Goal: Transaction & Acquisition: Purchase product/service

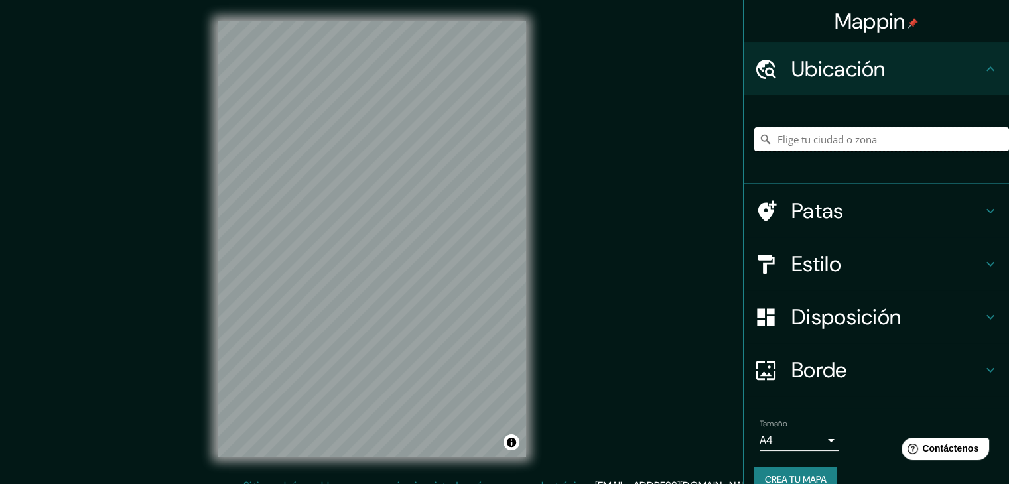
click at [806, 139] on input "Elige tu ciudad o zona" at bounding box center [881, 139] width 255 height 24
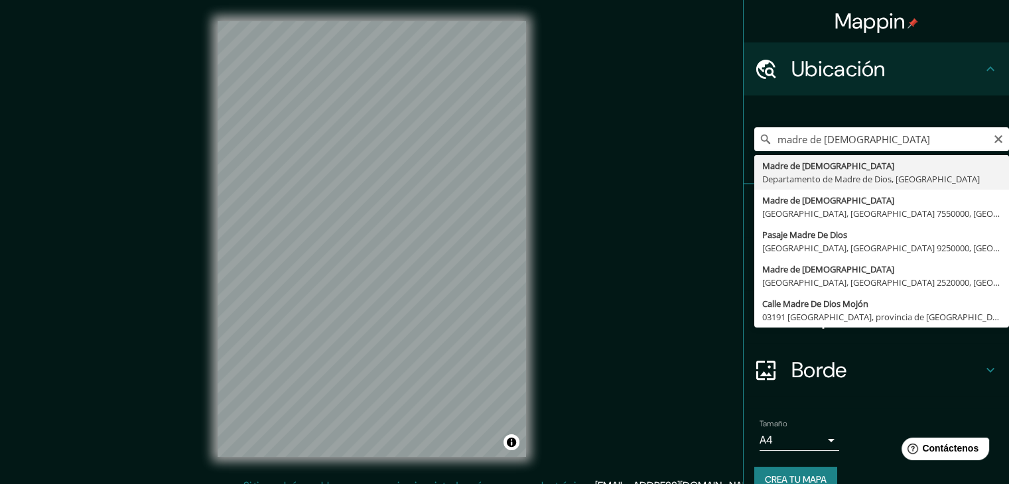
type input "[DEMOGRAPHIC_DATA], Departamento de [DEMOGRAPHIC_DATA], [GEOGRAPHIC_DATA]"
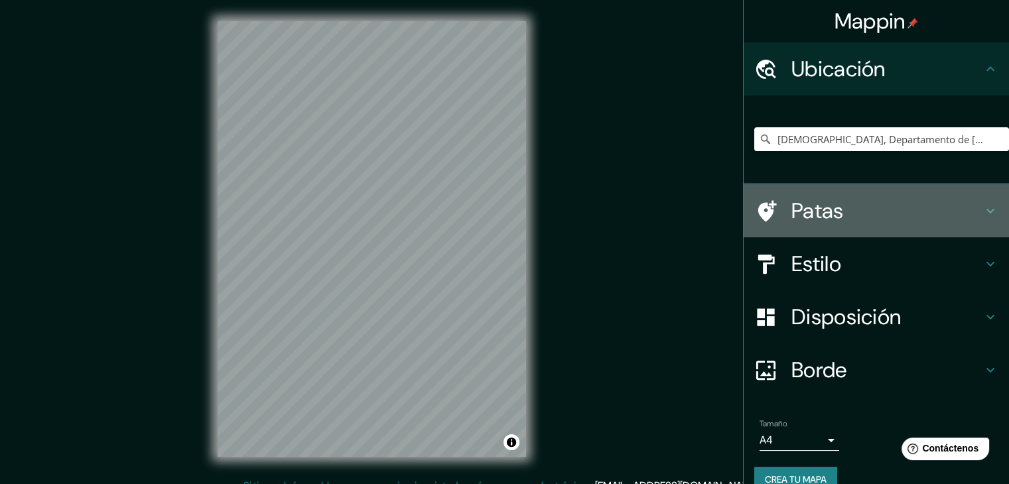
click at [874, 206] on h4 "Patas" at bounding box center [886, 211] width 191 height 27
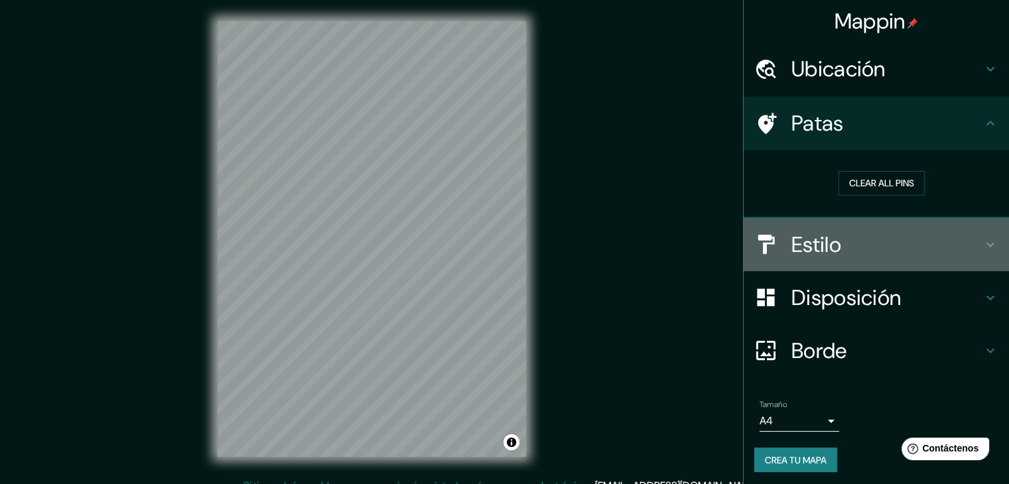
click at [869, 259] on div "Estilo" at bounding box center [875, 244] width 265 height 53
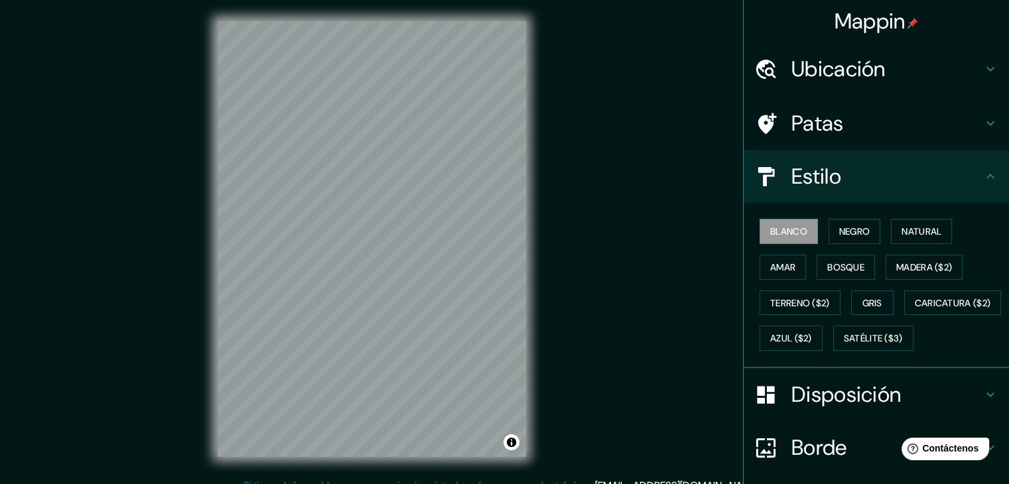
click at [981, 259] on div "Blanco Negro Natural Amar Bosque Madera ($2) Terreno ($2) Gris Caricatura ($2) …" at bounding box center [881, 285] width 255 height 143
click at [843, 347] on font "Satélite ($3)" at bounding box center [872, 338] width 59 height 17
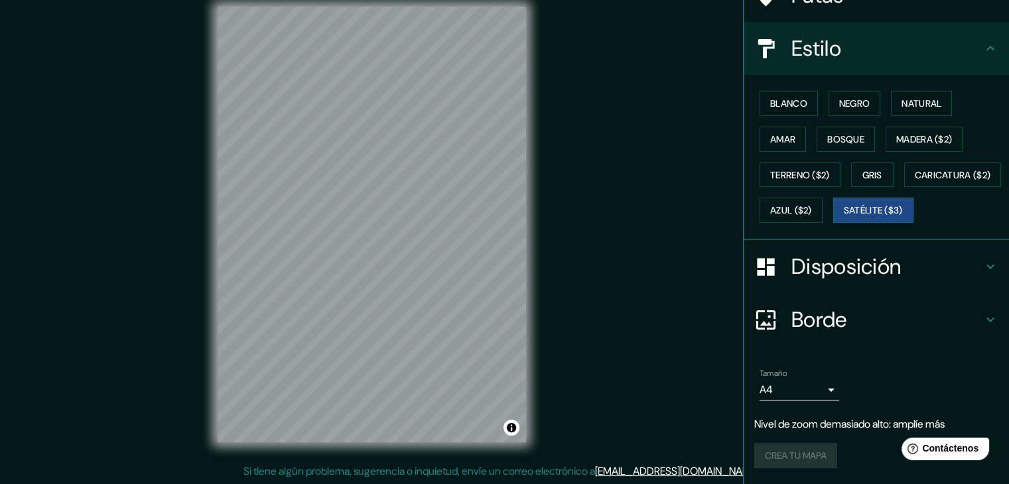
scroll to position [15, 0]
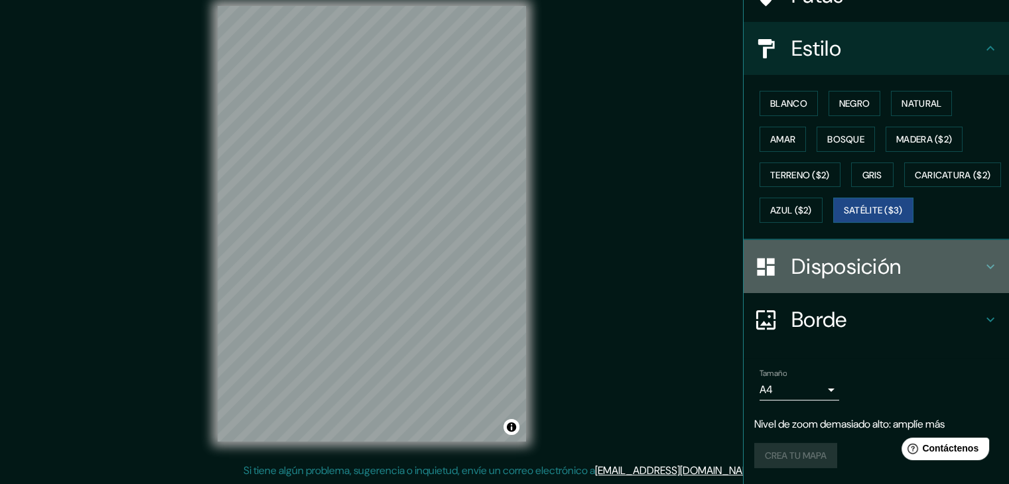
click at [992, 276] on div "Disposición" at bounding box center [875, 266] width 265 height 53
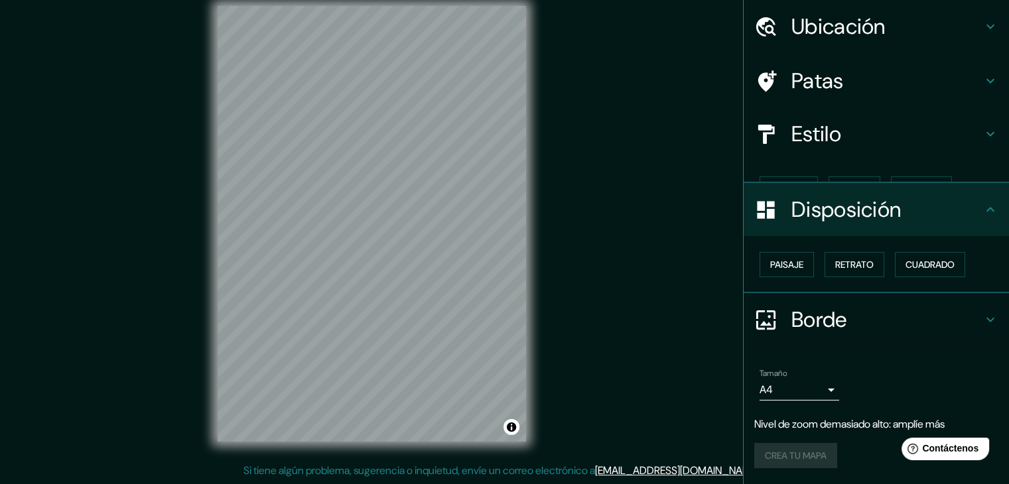
scroll to position [19, 0]
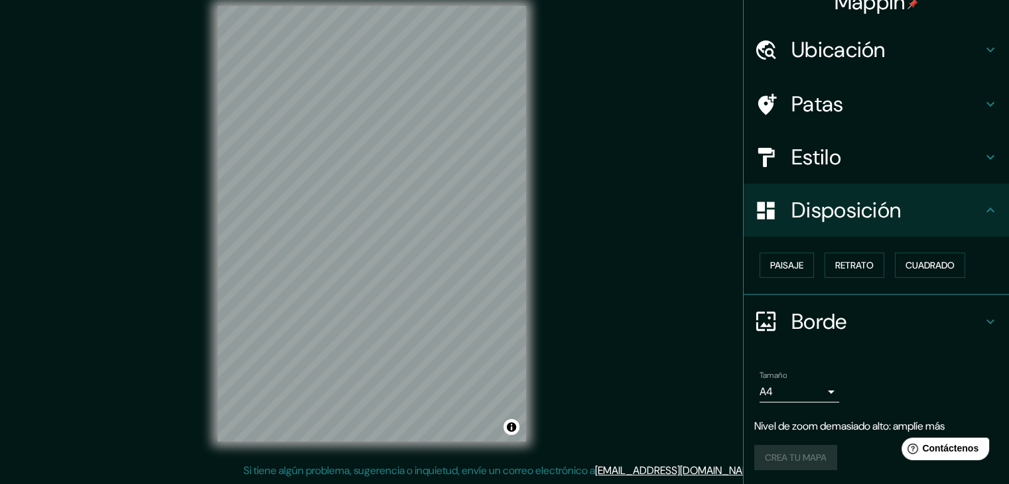
click at [962, 267] on div "Paisaje Retrato Cuadrado" at bounding box center [881, 265] width 255 height 36
click at [920, 265] on font "Cuadrado" at bounding box center [929, 265] width 49 height 12
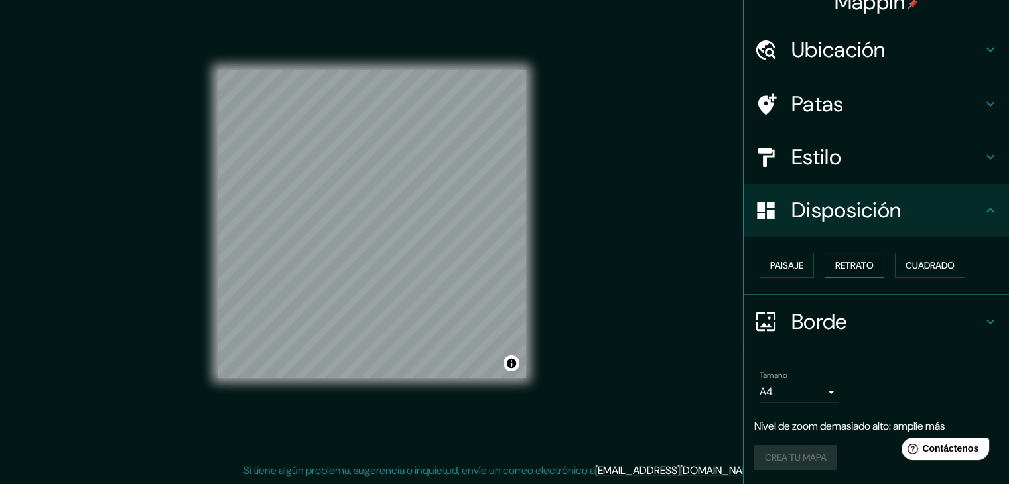
click at [835, 265] on font "Retrato" at bounding box center [854, 265] width 38 height 12
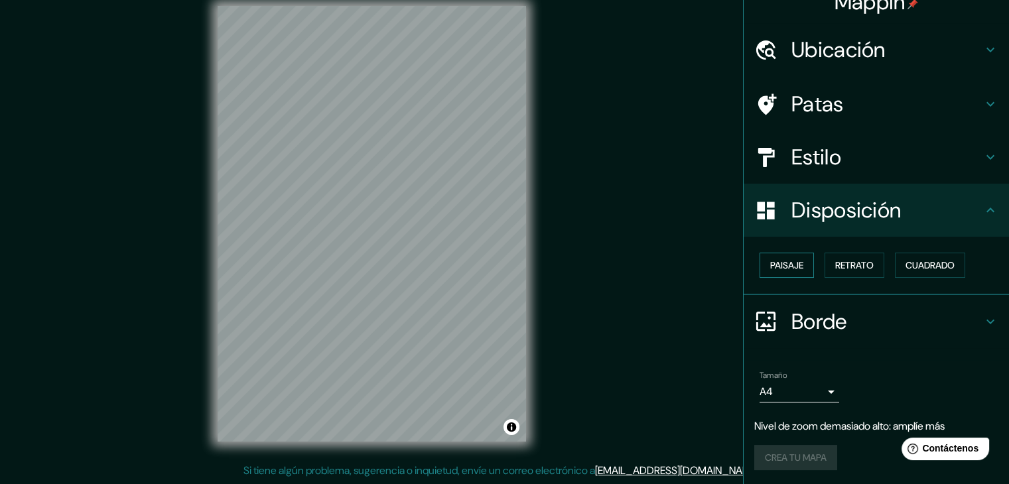
click at [790, 264] on font "Paisaje" at bounding box center [786, 265] width 33 height 12
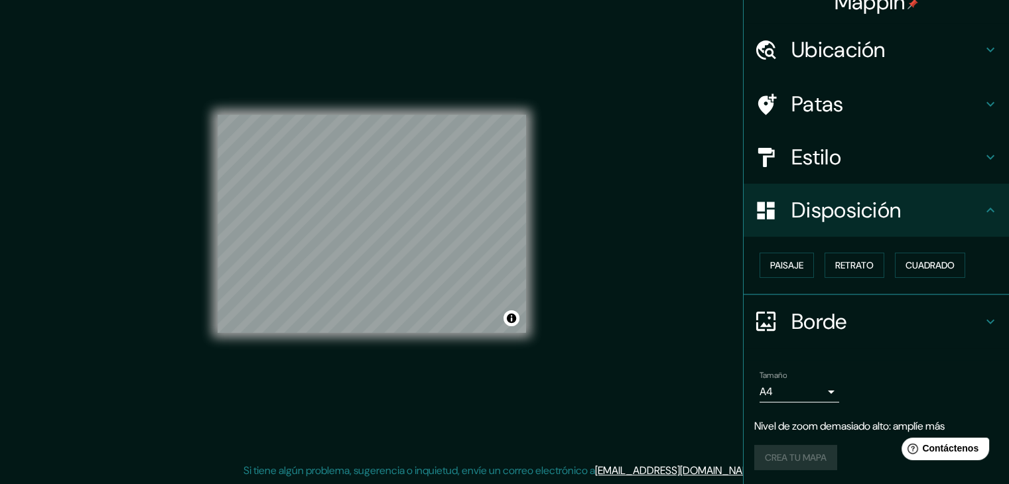
click at [904, 155] on h4 "Estilo" at bounding box center [886, 157] width 191 height 27
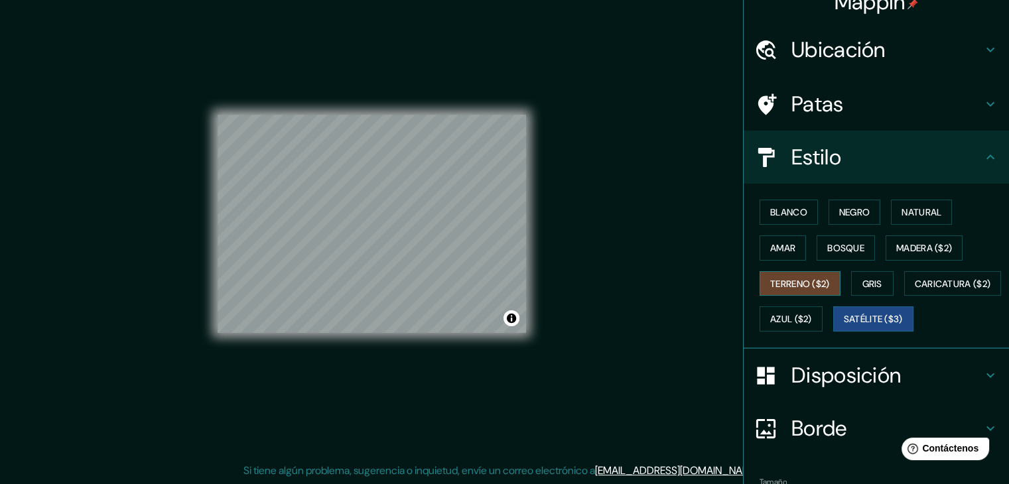
click at [780, 279] on font "Terreno ($2)" at bounding box center [800, 284] width 60 height 12
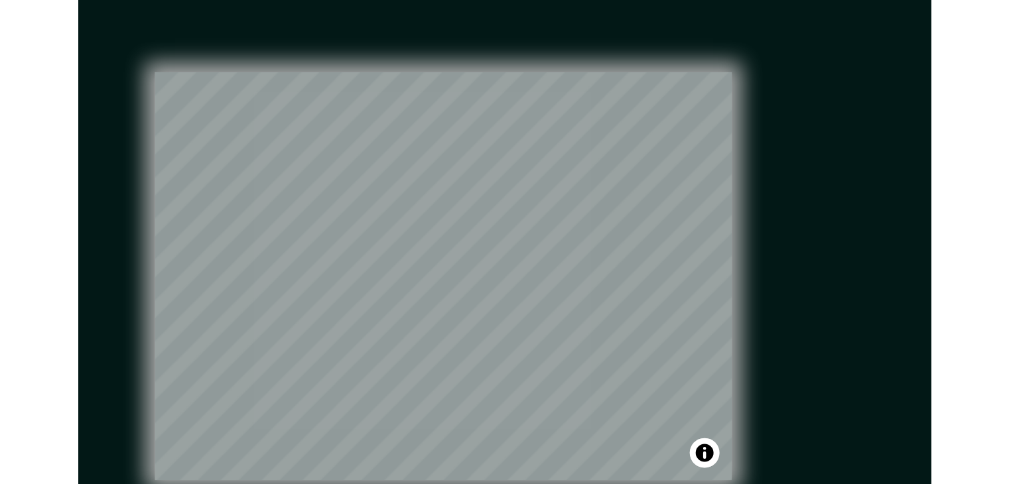
scroll to position [6, 0]
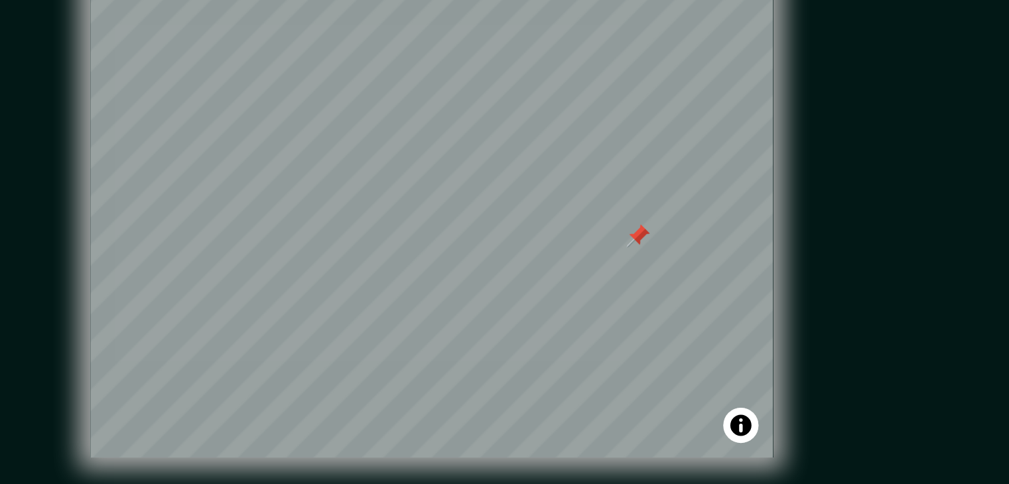
drag, startPoint x: 539, startPoint y: 269, endPoint x: 566, endPoint y: 286, distance: 31.8
click at [566, 286] on div "Mappin Ubicación Madre De Dios, Departamento de Madre de Dios, [GEOGRAPHIC_DATA…" at bounding box center [504, 243] width 1009 height 499
drag, startPoint x: 555, startPoint y: 263, endPoint x: 655, endPoint y: 332, distance: 121.6
click at [655, 332] on html "Mappin Ubicación Madre De Dios, Departamento de Madre de Dios, [GEOGRAPHIC_DATA…" at bounding box center [504, 236] width 1009 height 484
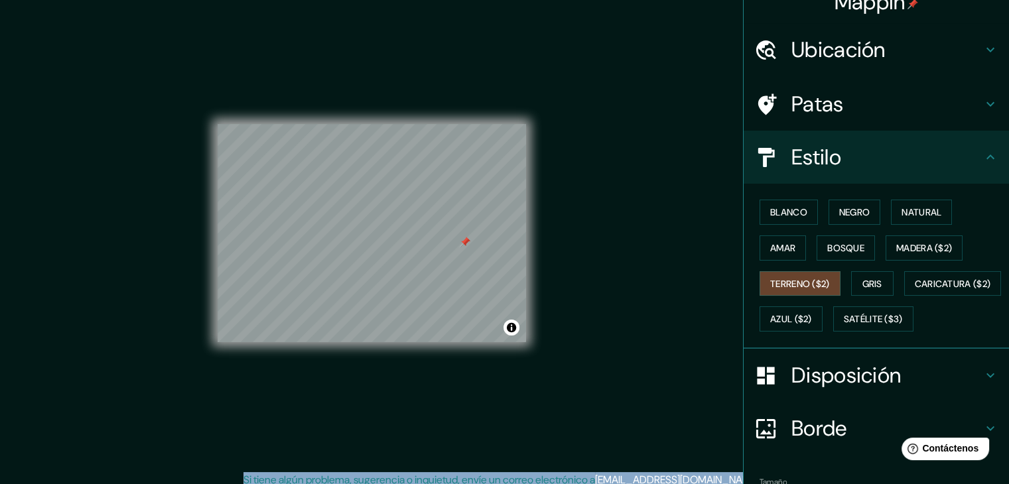
scroll to position [5, 0]
click at [485, 255] on div at bounding box center [487, 256] width 11 height 11
click at [506, 276] on div at bounding box center [506, 276] width 11 height 11
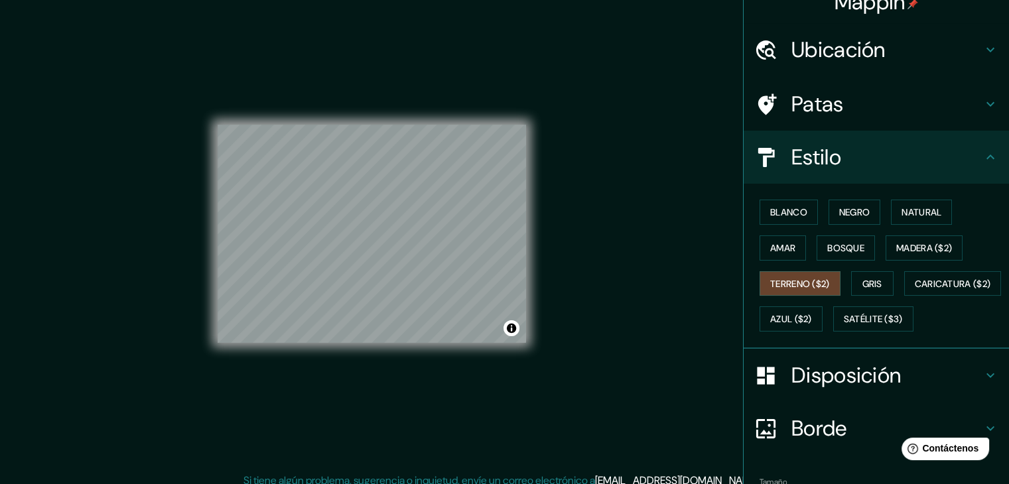
click at [622, 310] on div "Mappin Ubicación Madre De Dios, Departamento de Madre de Dios, [GEOGRAPHIC_DATA…" at bounding box center [504, 244] width 1009 height 499
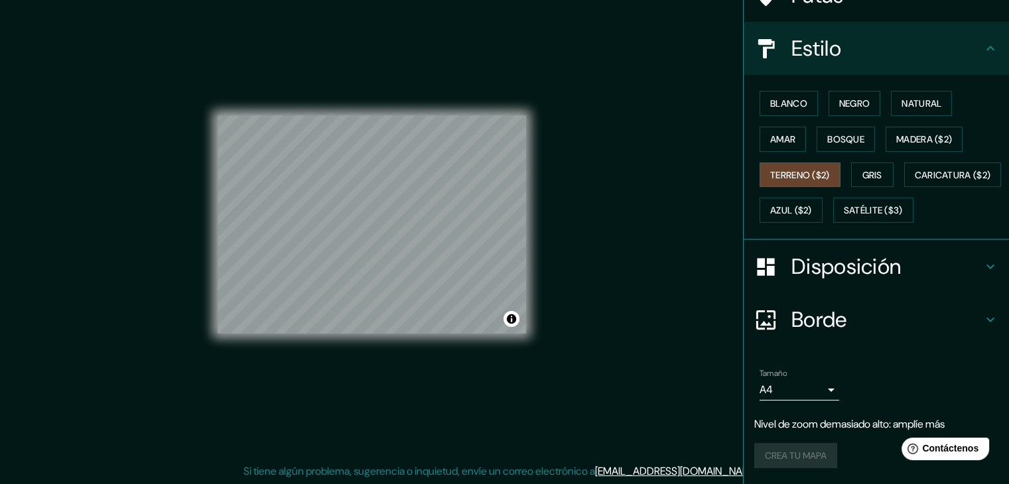
scroll to position [15, 0]
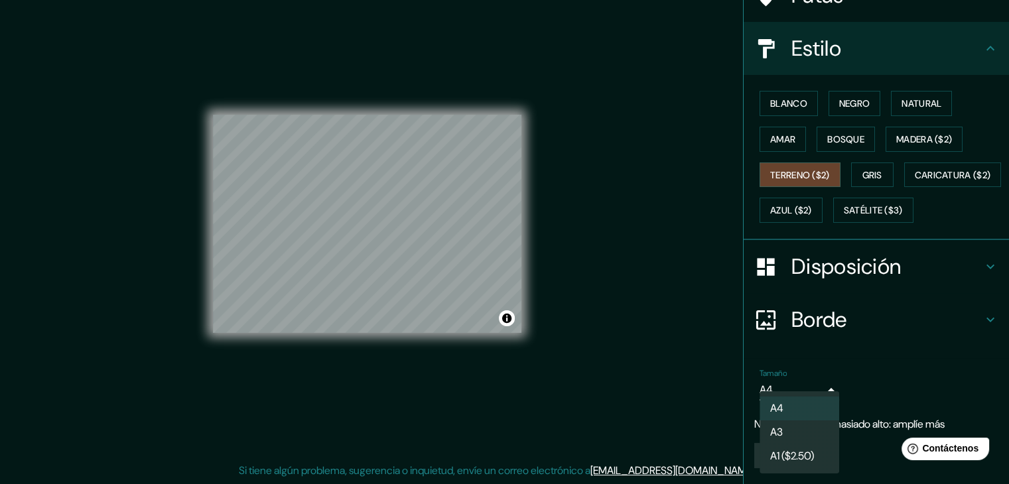
click at [806, 392] on body "Mappin Ubicación Madre De Dios, Departamento de Madre de Dios, [GEOGRAPHIC_DATA…" at bounding box center [504, 227] width 1009 height 484
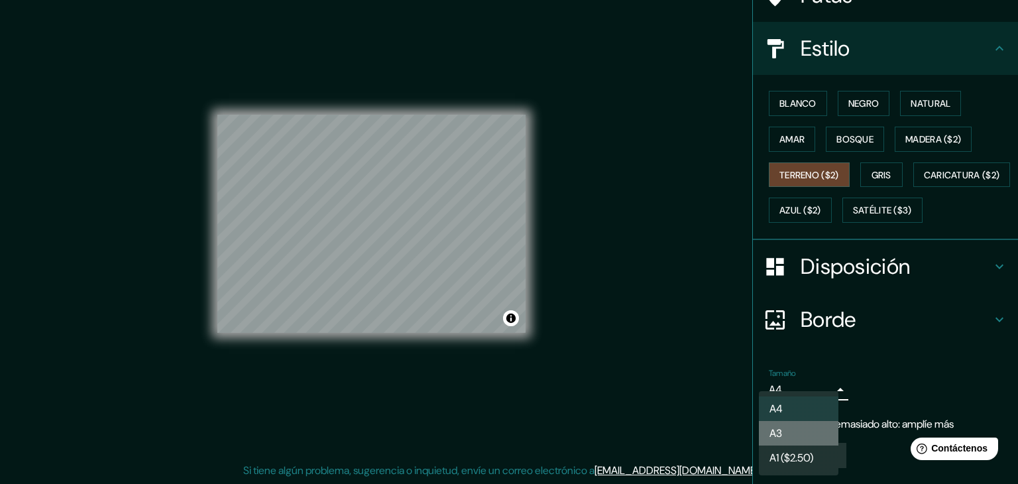
click at [790, 431] on li "A3" at bounding box center [799, 433] width 80 height 25
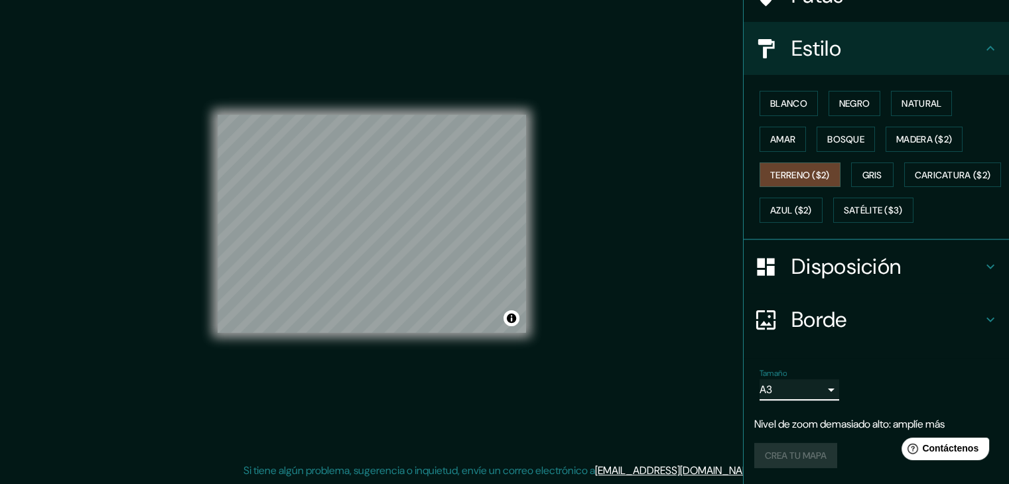
scroll to position [134, 0]
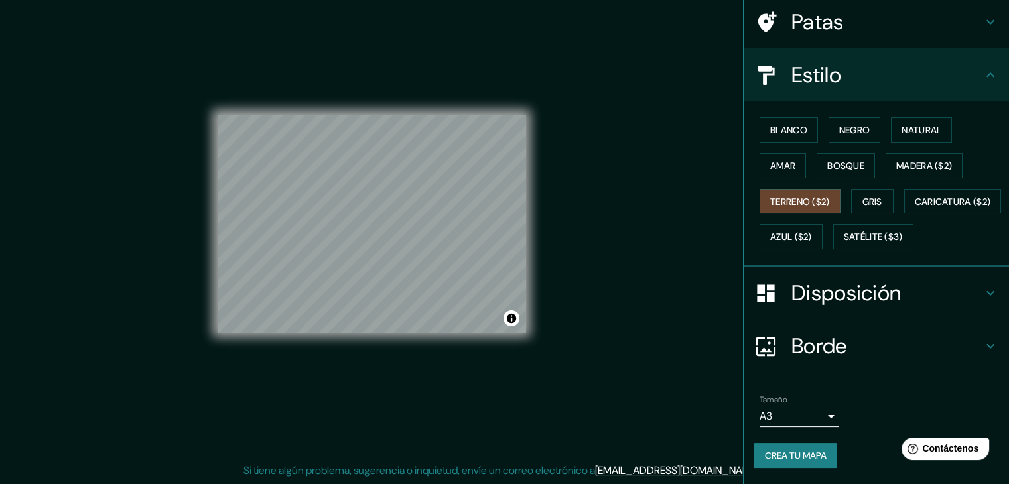
click at [790, 452] on font "Crea tu mapa" at bounding box center [796, 456] width 62 height 12
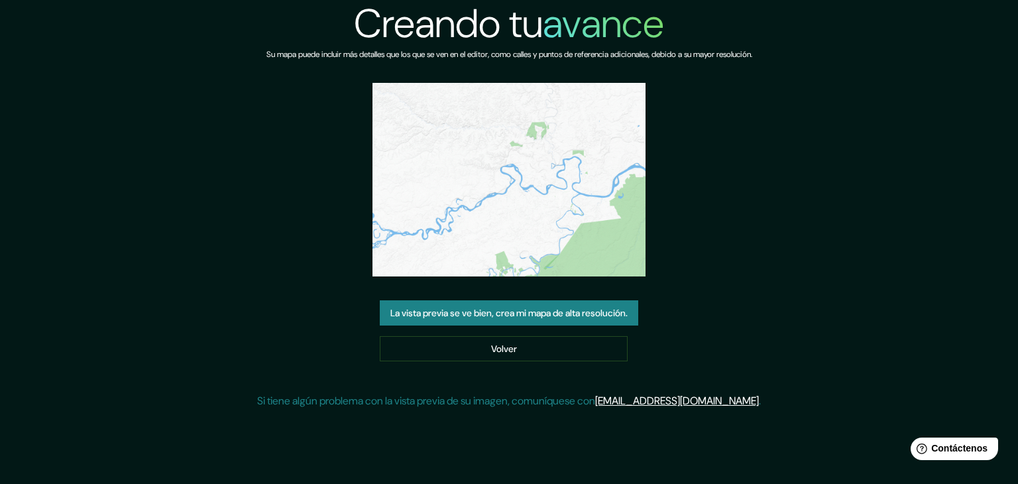
click at [503, 310] on font "La vista previa se ve bien, crea mi mapa de alta resolución." at bounding box center [509, 313] width 237 height 12
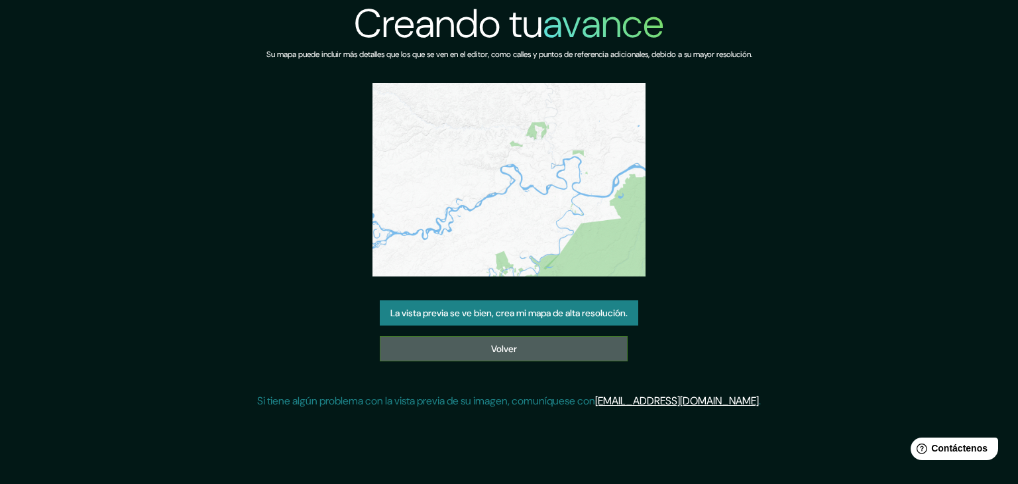
click at [522, 340] on link "Volver" at bounding box center [504, 348] width 248 height 25
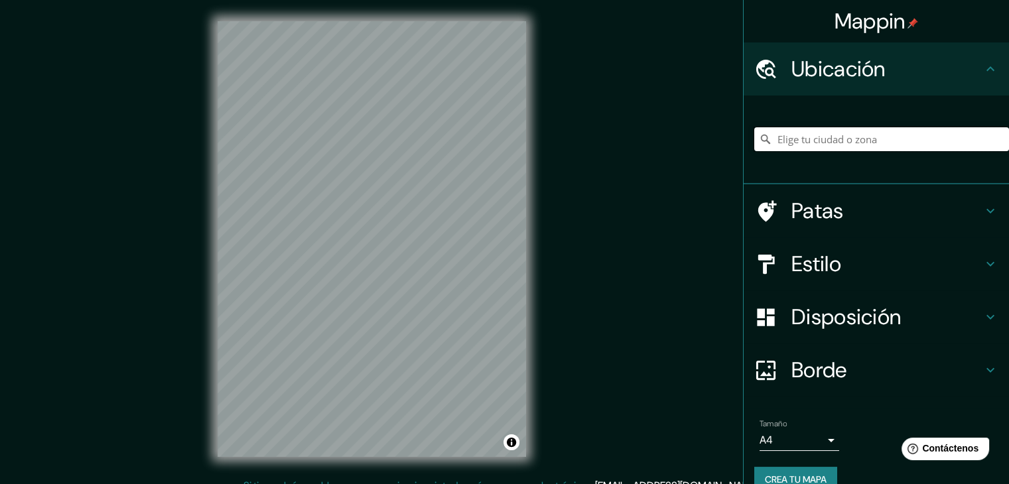
click at [796, 143] on input "Elige tu ciudad o zona" at bounding box center [881, 139] width 255 height 24
type input "[DEMOGRAPHIC_DATA], Departamento de [DEMOGRAPHIC_DATA], [GEOGRAPHIC_DATA]"
click at [851, 268] on h4 "Estilo" at bounding box center [886, 264] width 191 height 27
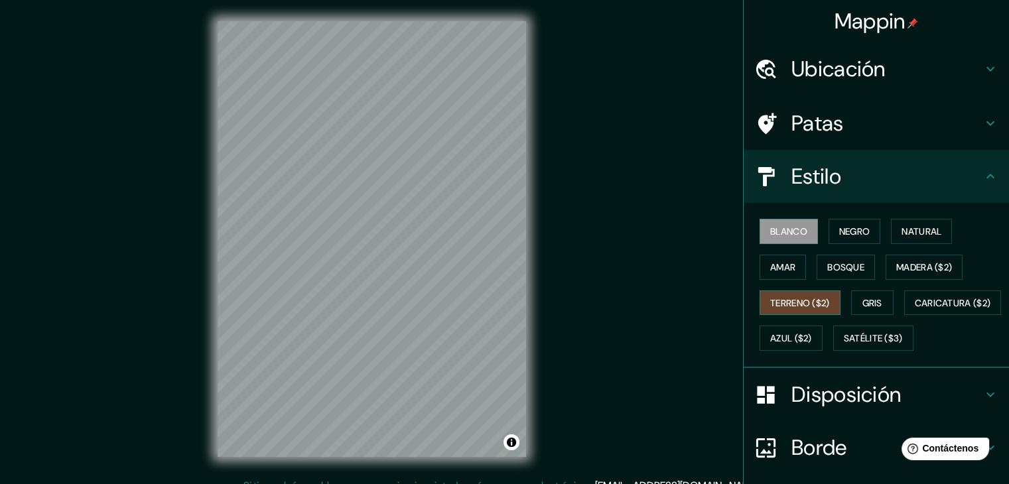
click at [789, 303] on font "Terreno ($2)" at bounding box center [800, 303] width 60 height 12
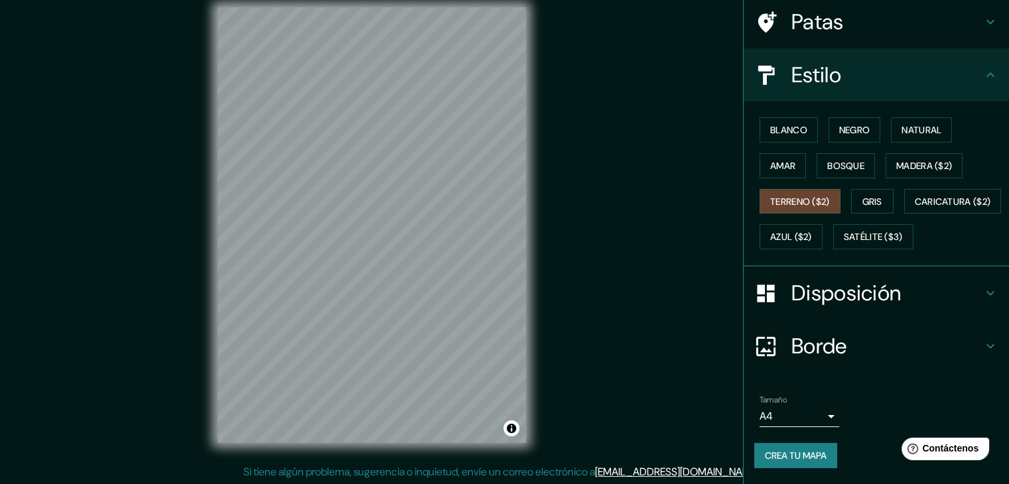
scroll to position [15, 0]
click at [795, 410] on body "Mappin Ubicación Madre De Dios, Departamento de Madre de Dios, Perú Madre de Di…" at bounding box center [504, 227] width 1009 height 484
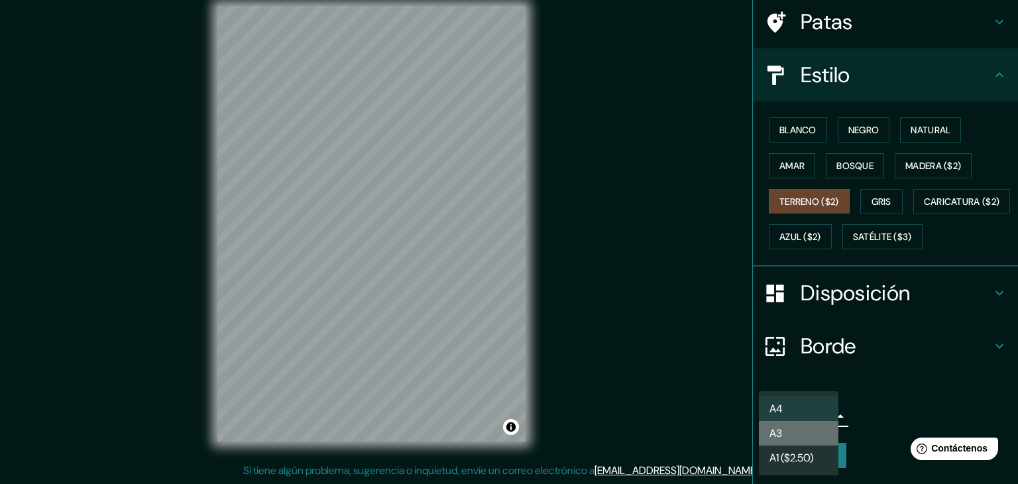
click at [800, 426] on li "A3" at bounding box center [799, 433] width 80 height 25
type input "a4"
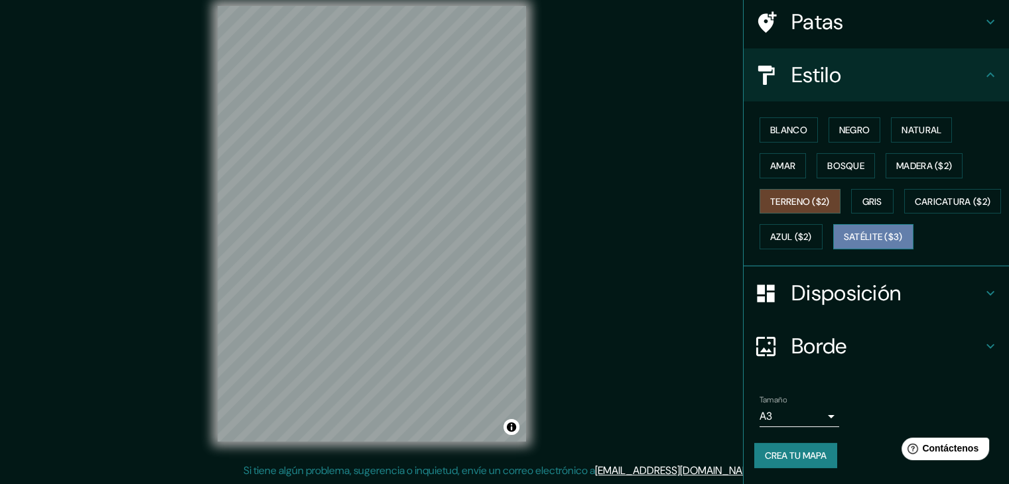
click at [843, 240] on font "Satélite ($3)" at bounding box center [872, 237] width 59 height 12
click at [782, 196] on font "Terreno ($2)" at bounding box center [800, 202] width 60 height 12
click at [505, 422] on div "© Mapbox © OpenStreetMap Improve this map" at bounding box center [371, 224] width 308 height 436
click at [561, 170] on div "Mappin Ubicación Madre De Dios, Departamento de Madre de Dios, Perú Madre de Di…" at bounding box center [504, 234] width 1009 height 499
click at [843, 237] on font "Satélite ($3)" at bounding box center [872, 237] width 59 height 12
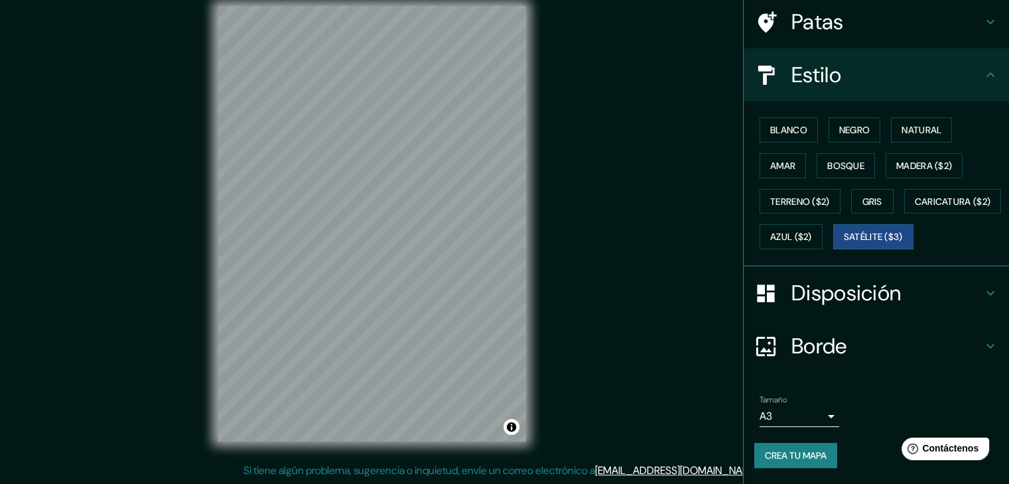
click at [466, 469] on html "Mappin Ubicación Madre De Dios, Departamento de Madre de Dios, Perú Madre de Di…" at bounding box center [504, 227] width 1009 height 484
click at [546, 382] on div "© Mapbox © OpenStreetMap Improve this map © Maxar" at bounding box center [371, 224] width 351 height 478
click at [791, 196] on font "Terreno ($2)" at bounding box center [800, 202] width 60 height 12
click at [509, 480] on div "Mappin Ubicación Madre De Dios, Departamento de Madre de Dios, Perú Madre de Di…" at bounding box center [504, 234] width 1009 height 499
click at [526, 366] on div "© Mapbox © OpenStreetMap Improve this map" at bounding box center [371, 224] width 351 height 478
